Goal: Task Accomplishment & Management: Use online tool/utility

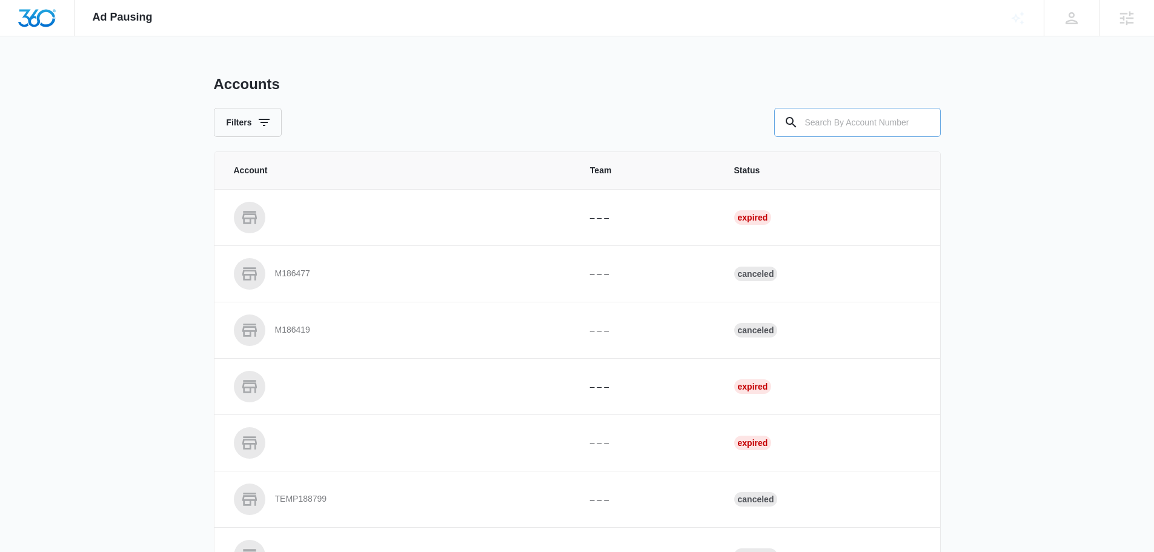
paste input "A 2 Day Launch Party You Won’t Want to Miss!"
click at [844, 129] on input "A 2 Day Launch Party You Won’t Want to Miss!" at bounding box center [857, 122] width 167 height 29
click at [844, 130] on input "A 2 Day Launch Party You Won’t Want to Miss!" at bounding box center [857, 122] width 167 height 29
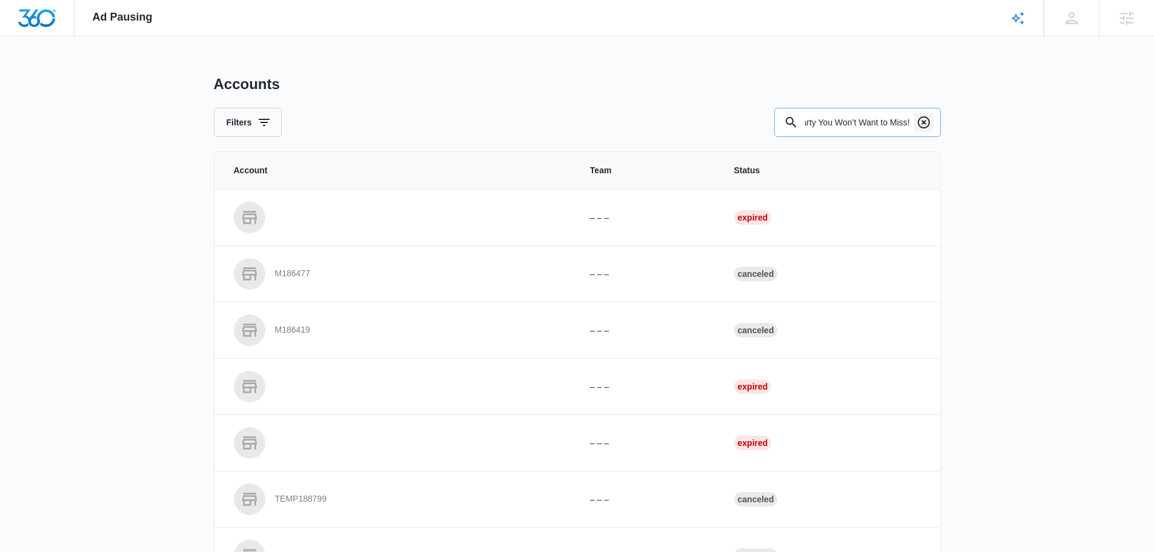
type input "A 2 Day Launch Party You Won’t Want to Miss!"
drag, startPoint x: 921, startPoint y: 121, endPoint x: 910, endPoint y: 121, distance: 10.3
click at [921, 121] on icon "Clear" at bounding box center [923, 122] width 15 height 15
paste input "M331043"
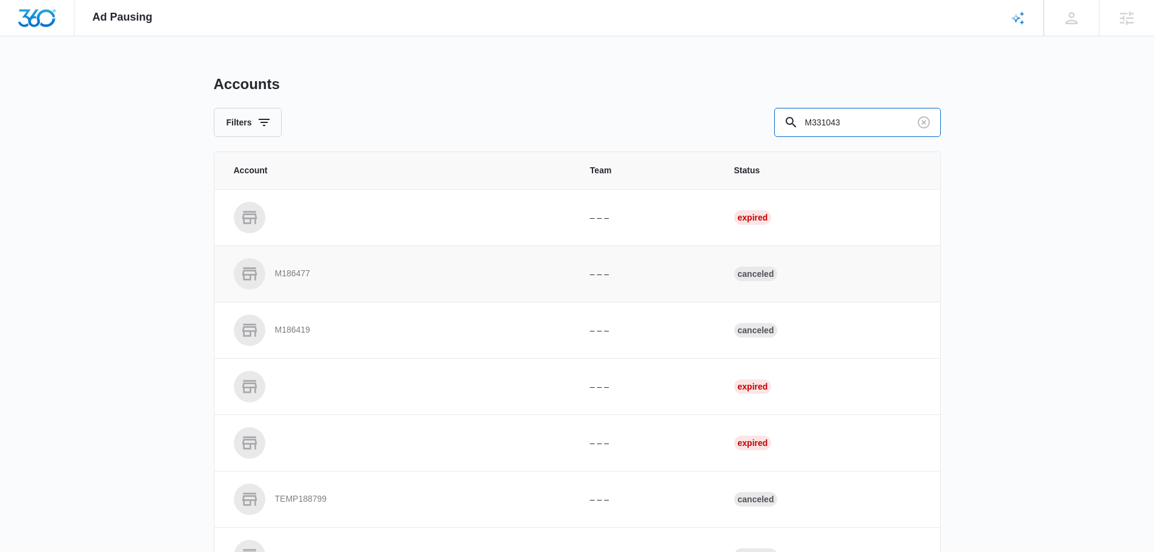
type input "M331043"
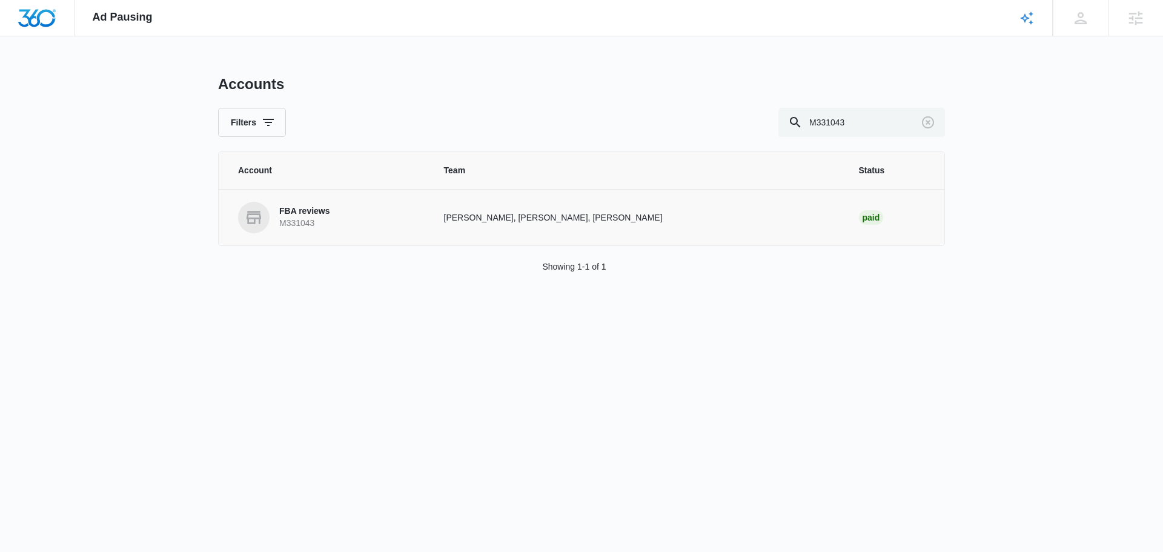
click at [319, 219] on p "M331043" at bounding box center [304, 223] width 51 height 12
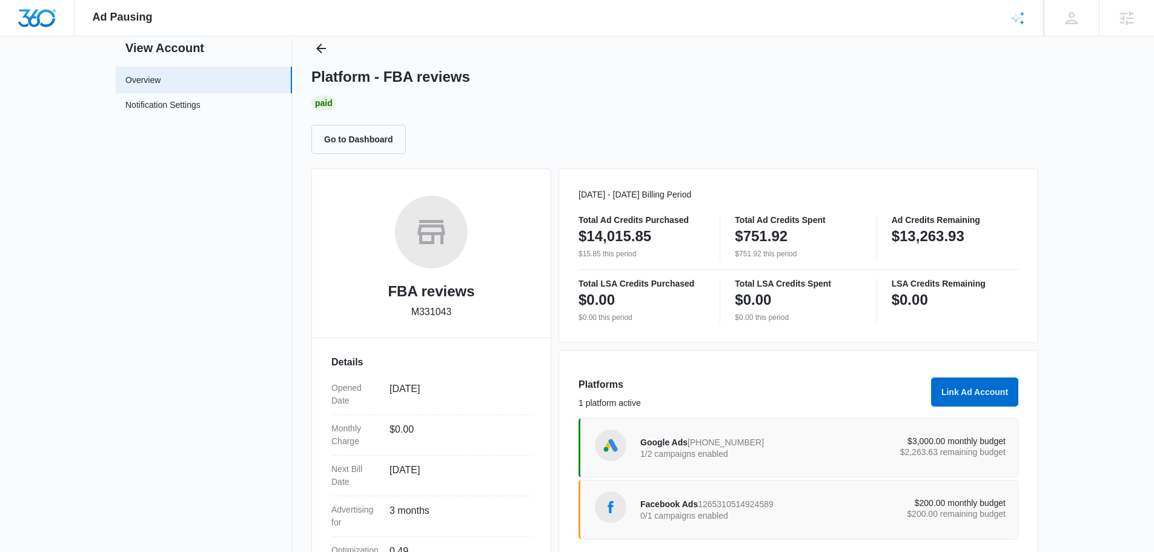
scroll to position [177, 0]
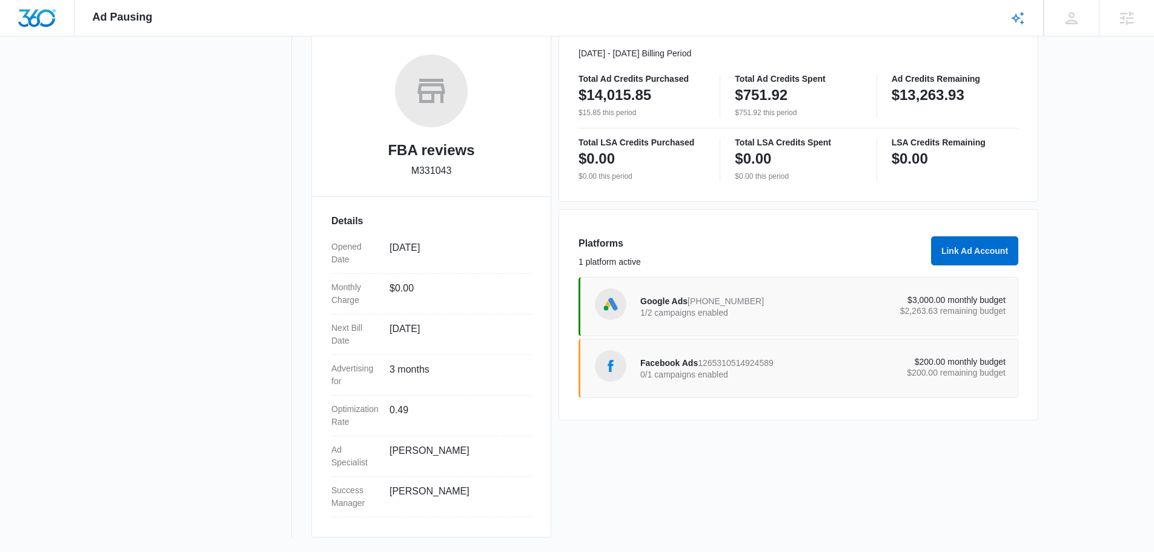
click at [664, 373] on p "0/1 campaigns enabled" at bounding box center [731, 374] width 183 height 8
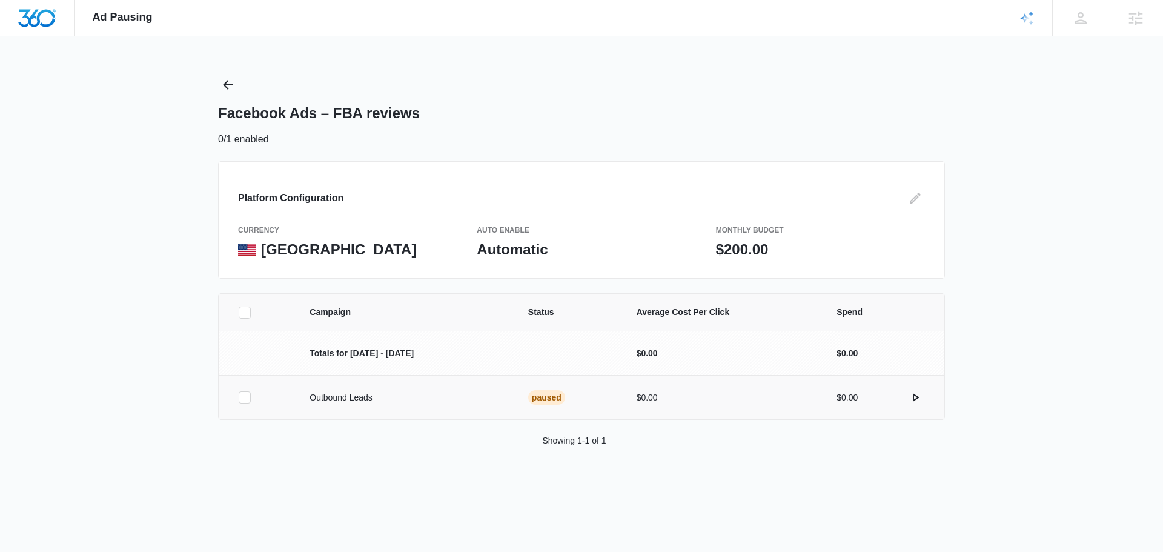
click at [242, 400] on icon at bounding box center [244, 397] width 11 height 11
click at [239, 398] on input "checkbox" at bounding box center [238, 397] width 1 height 1
click at [910, 403] on icon "actions.activate" at bounding box center [915, 397] width 15 height 15
